Goal: Check status: Check status

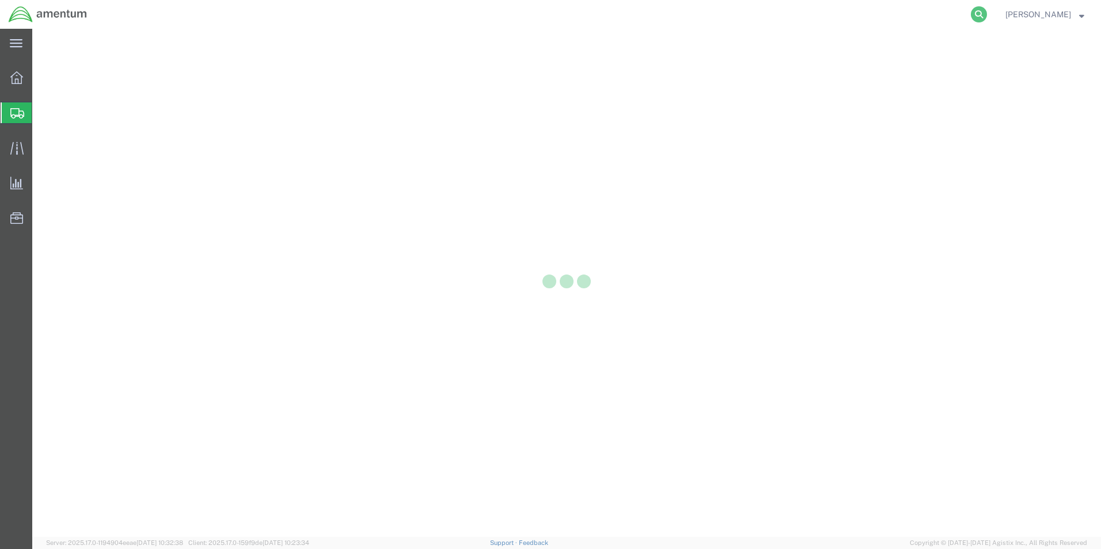
click at [974, 11] on icon at bounding box center [979, 14] width 16 height 16
click at [709, 22] on input "search" at bounding box center [796, 15] width 350 height 28
paste input "392271954610"
type input "392271954610"
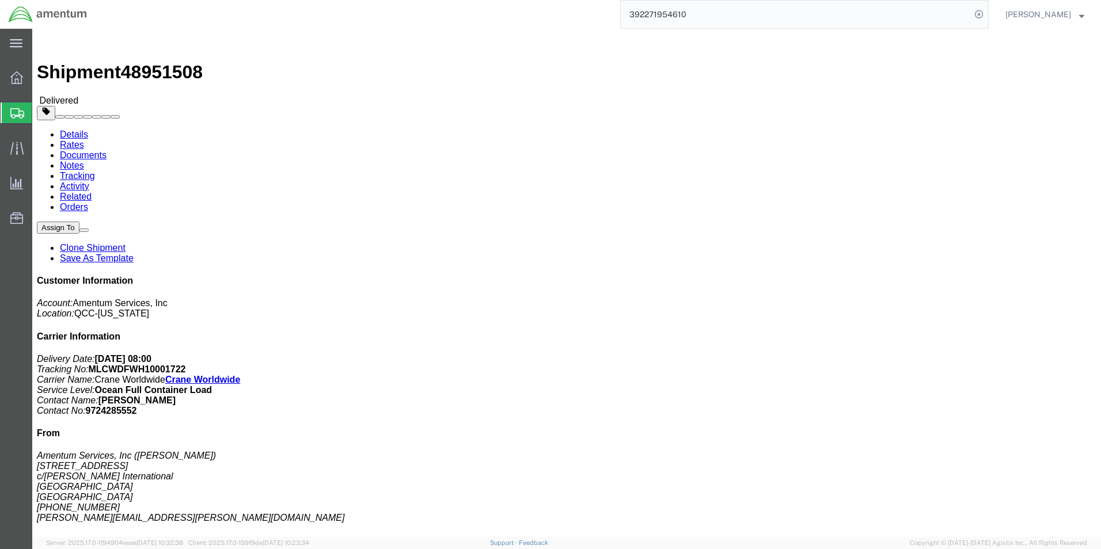
click at [770, 20] on input "392271954610" at bounding box center [796, 15] width 350 height 28
drag, startPoint x: 717, startPoint y: 15, endPoint x: 567, endPoint y: 14, distance: 150.3
click at [567, 14] on div "392271954610" at bounding box center [542, 14] width 893 height 29
click at [974, 14] on icon at bounding box center [979, 14] width 16 height 16
type input "392271954610"
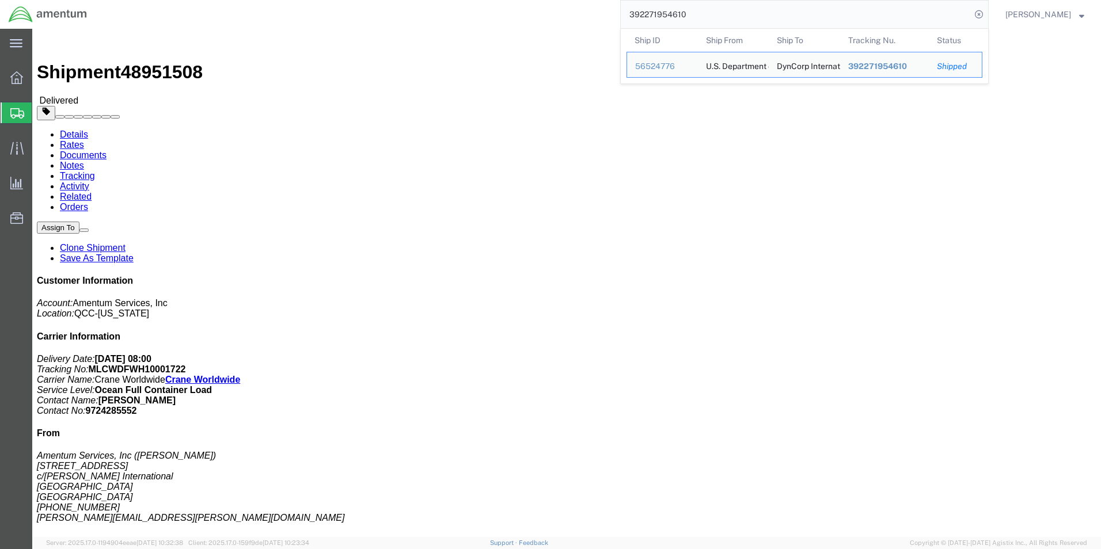
click at [704, 17] on input "392271954610" at bounding box center [796, 15] width 350 height 28
click at [677, 62] on div "56524776" at bounding box center [662, 66] width 55 height 12
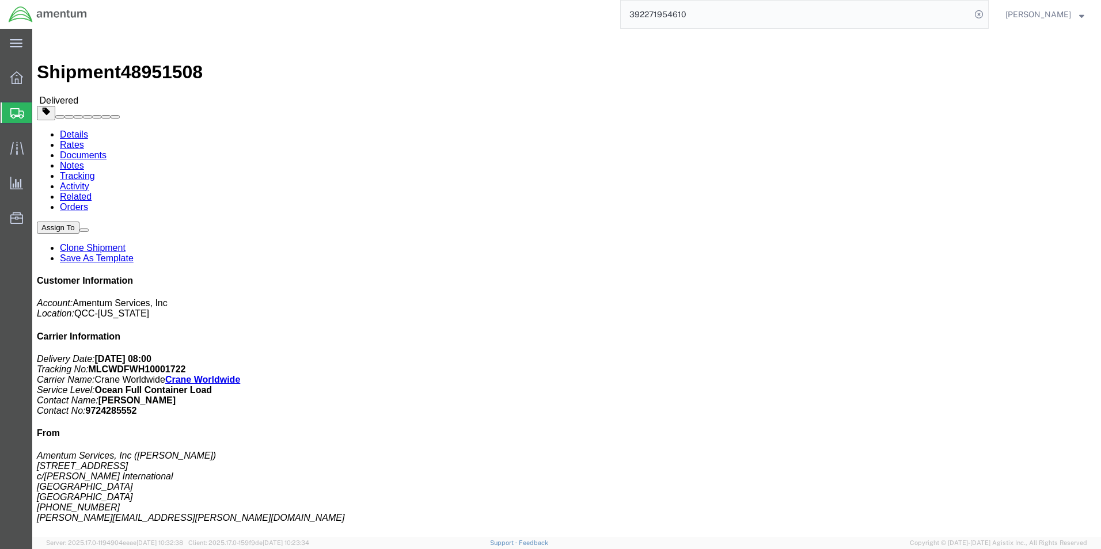
click at [716, 14] on input "392271954610" at bounding box center [796, 15] width 350 height 28
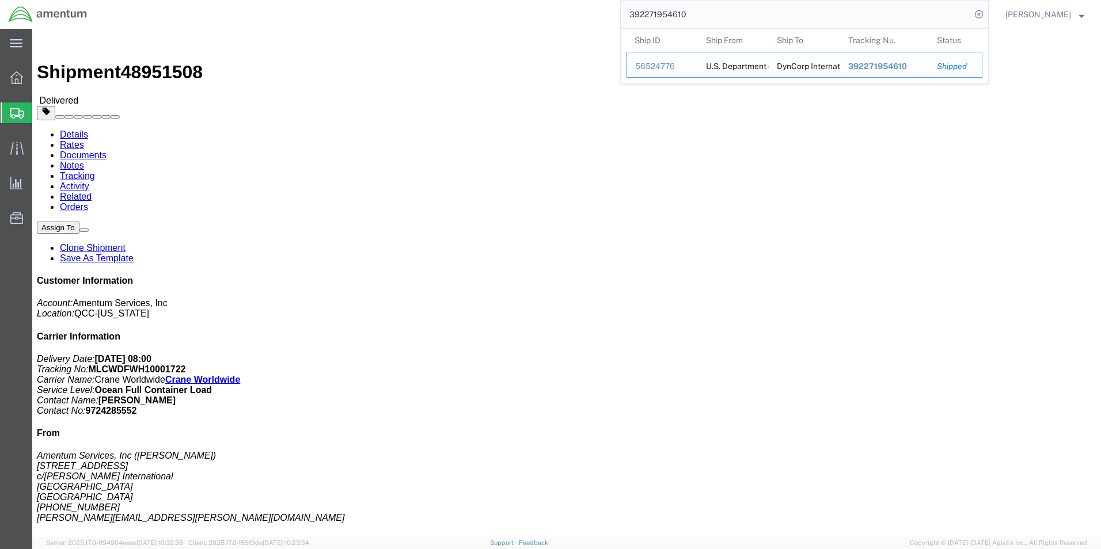
click at [880, 62] on span "392271954610" at bounding box center [877, 66] width 59 height 9
click at [690, 17] on input "392271954610" at bounding box center [796, 15] width 350 height 28
click at [660, 64] on div "56524776" at bounding box center [662, 66] width 55 height 12
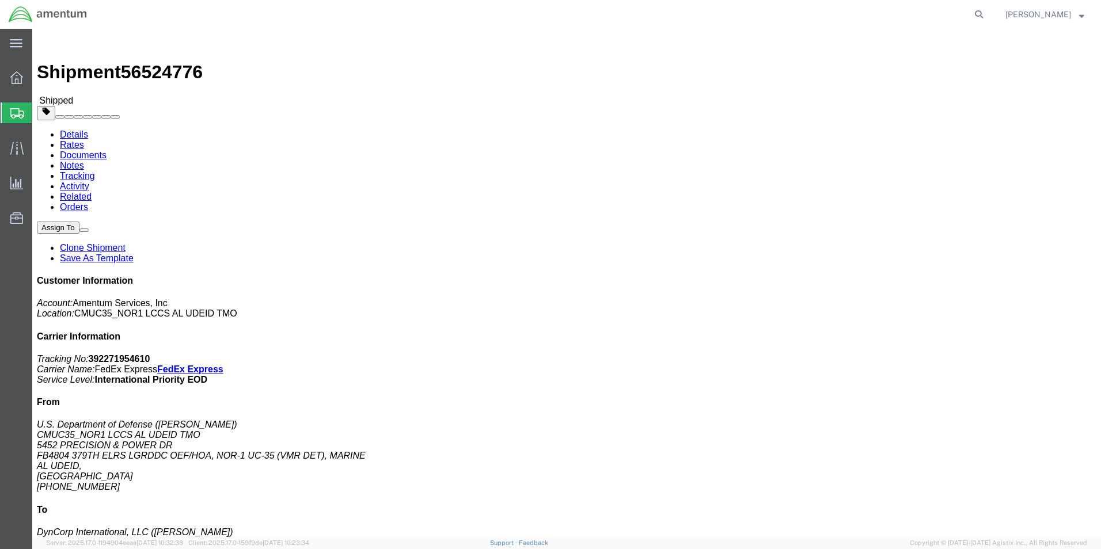
drag, startPoint x: 716, startPoint y: 162, endPoint x: 784, endPoint y: 162, distance: 67.9
click b "SNOR-25230-0347"
drag, startPoint x: 774, startPoint y: 162, endPoint x: 795, endPoint y: 164, distance: 20.8
click p "Customer Ref: DCO-25230-166977 Booking Number: DCO-25230-166977 Department: CMU…"
copy b "SNOR-25230-0347"
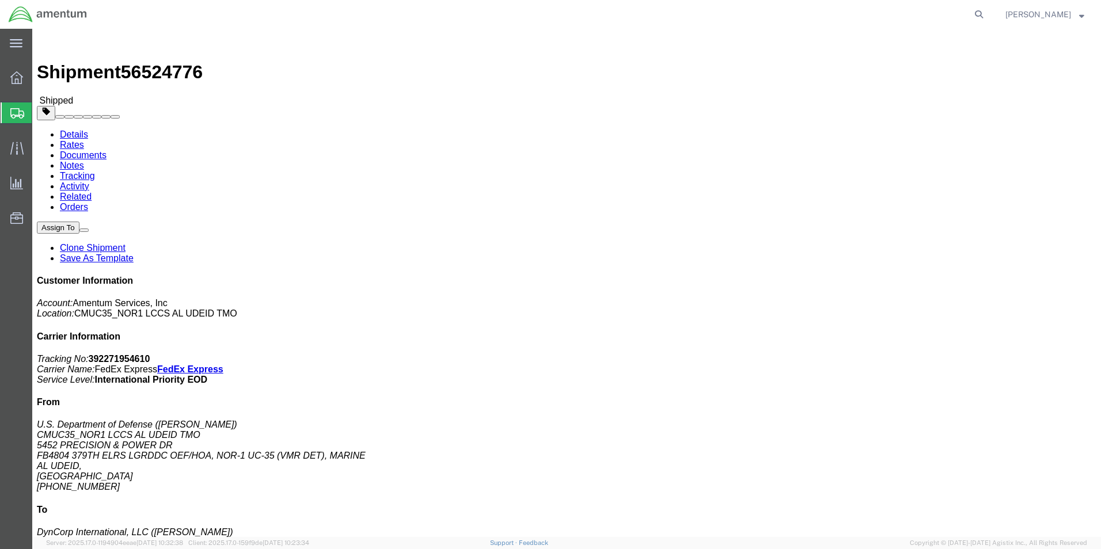
click link "Documents"
